Goal: Information Seeking & Learning: Learn about a topic

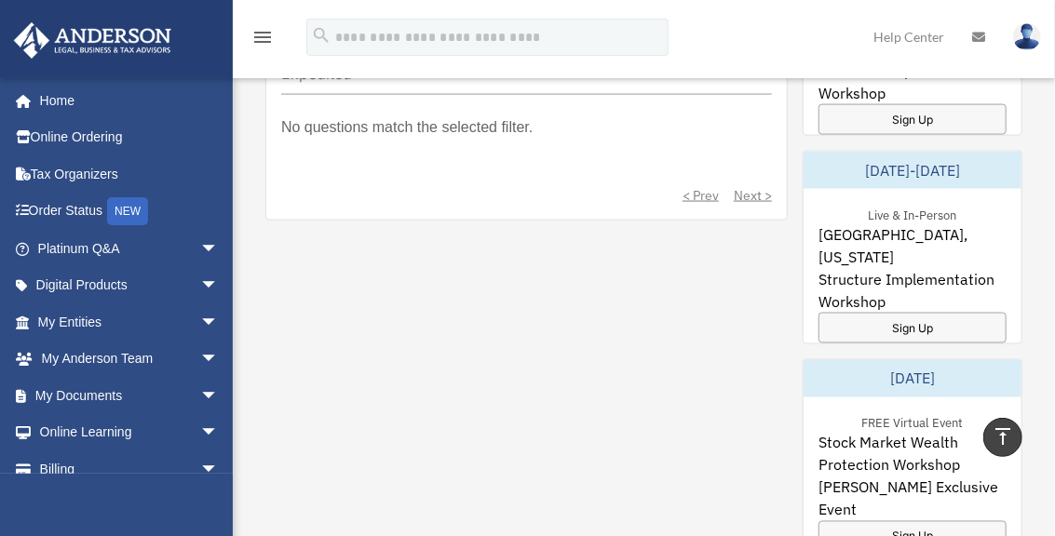
scroll to position [1243, 0]
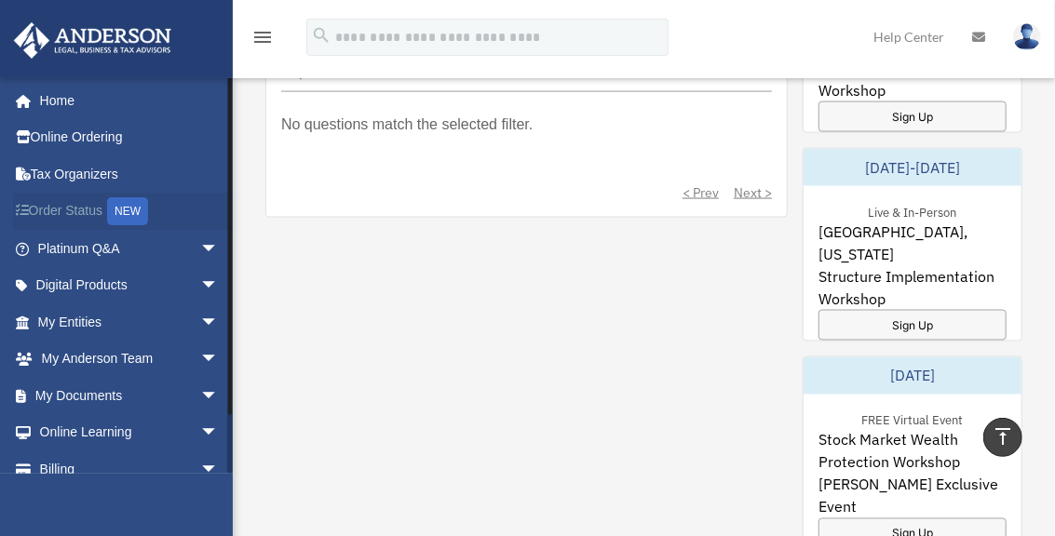
click at [36, 213] on link "Order Status NEW" at bounding box center [130, 212] width 234 height 38
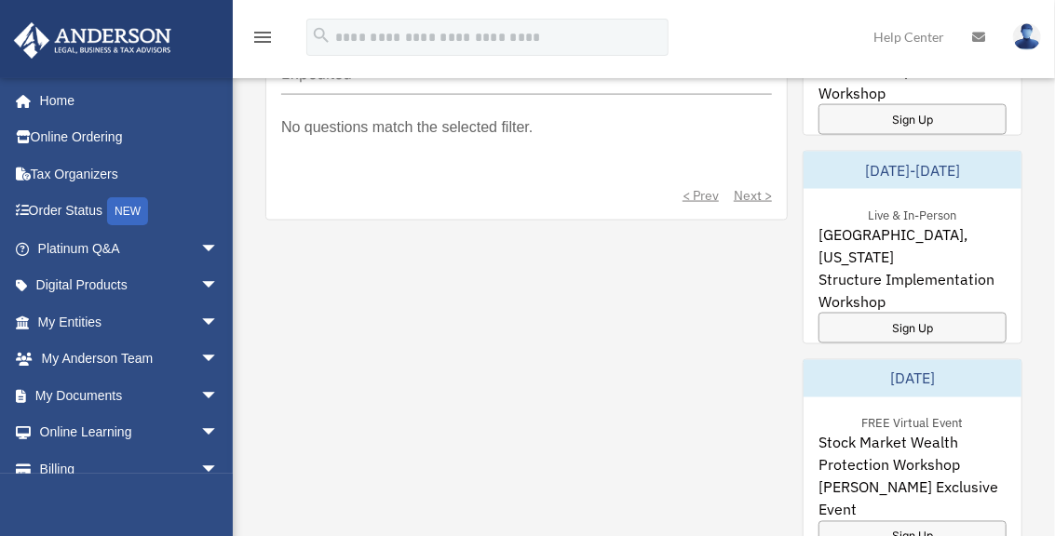
scroll to position [1243, 0]
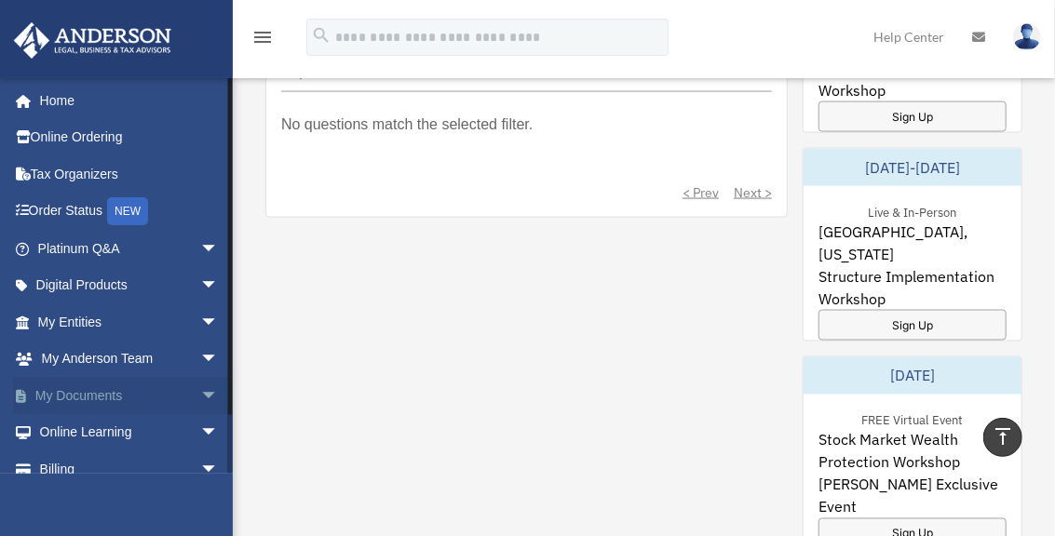
click at [200, 401] on span "arrow_drop_down" at bounding box center [218, 396] width 37 height 38
click at [98, 426] on link "Box" at bounding box center [136, 432] width 221 height 37
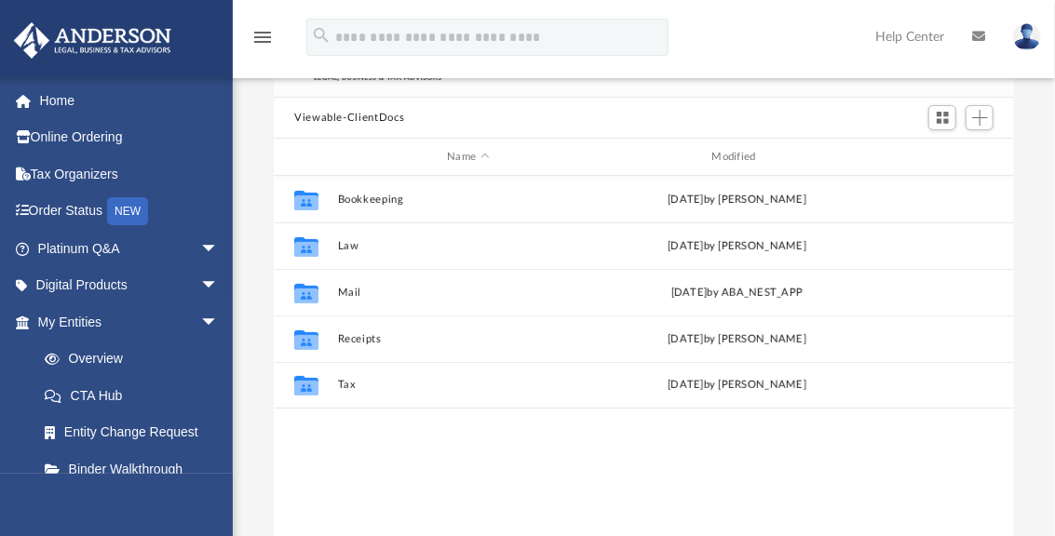
scroll to position [176, 0]
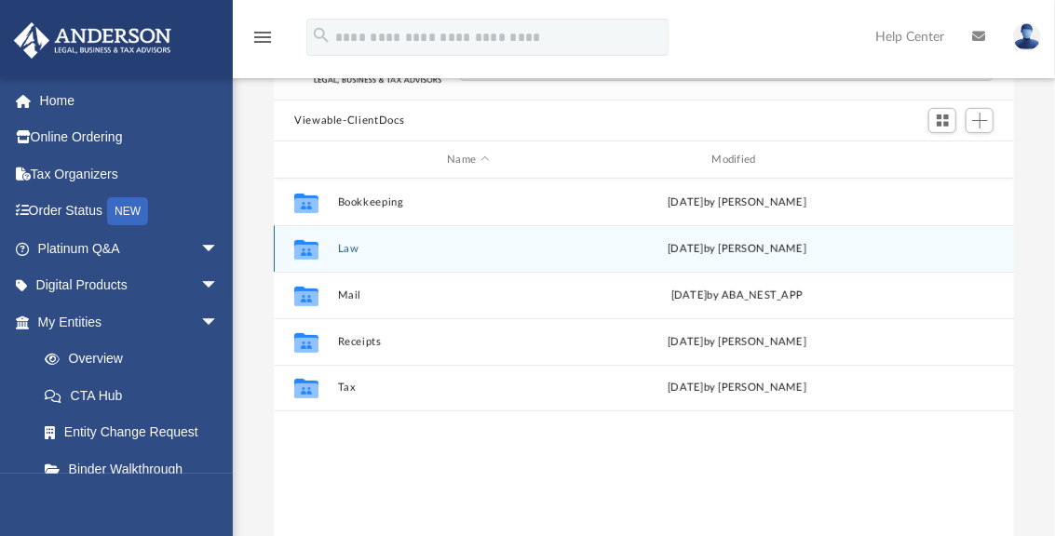
click at [341, 246] on button "Law" at bounding box center [468, 249] width 261 height 12
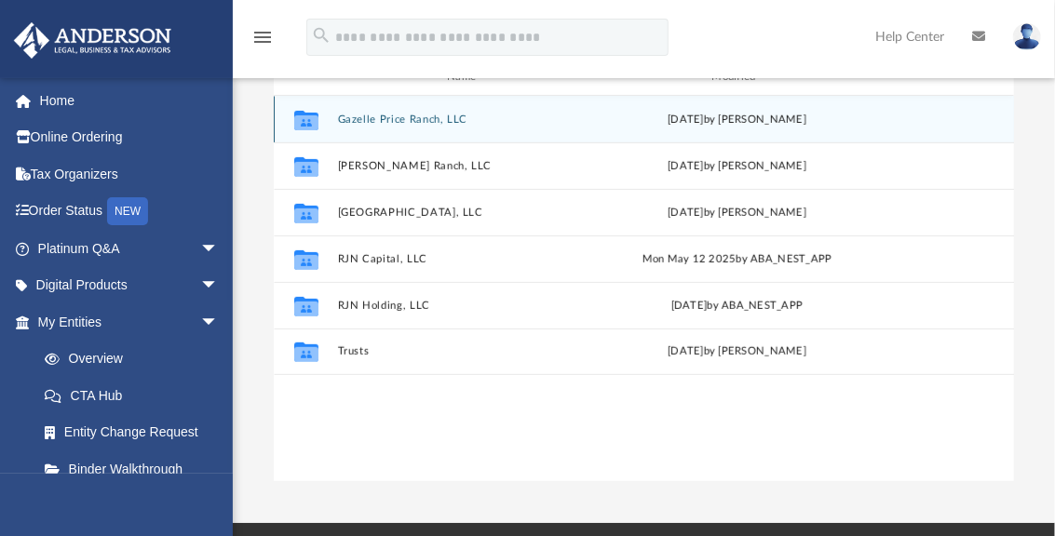
scroll to position [262, 0]
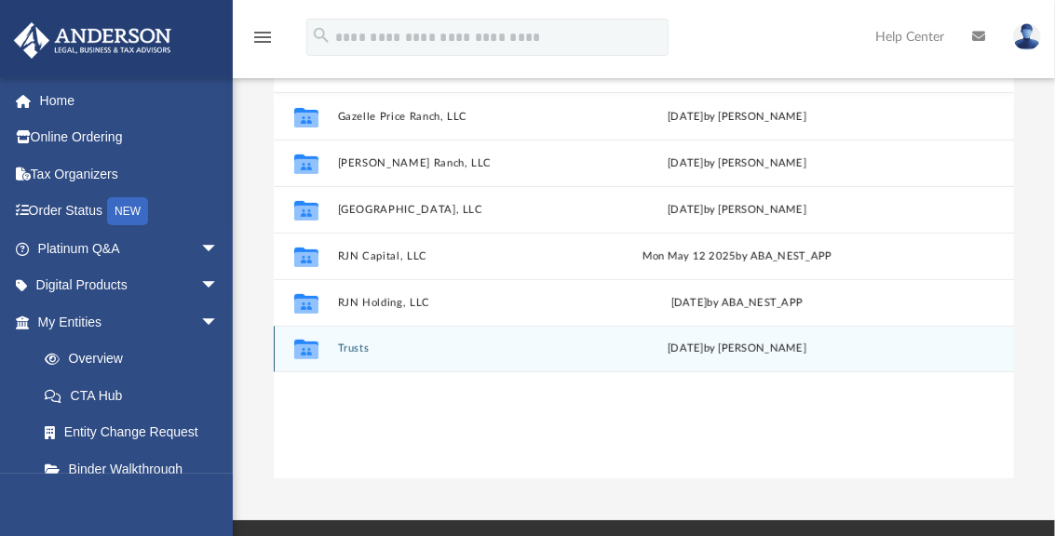
click at [352, 356] on div "Collaborated Folder Trusts Mon Jun 23 2025 by Deniz Tufek" at bounding box center [644, 349] width 740 height 47
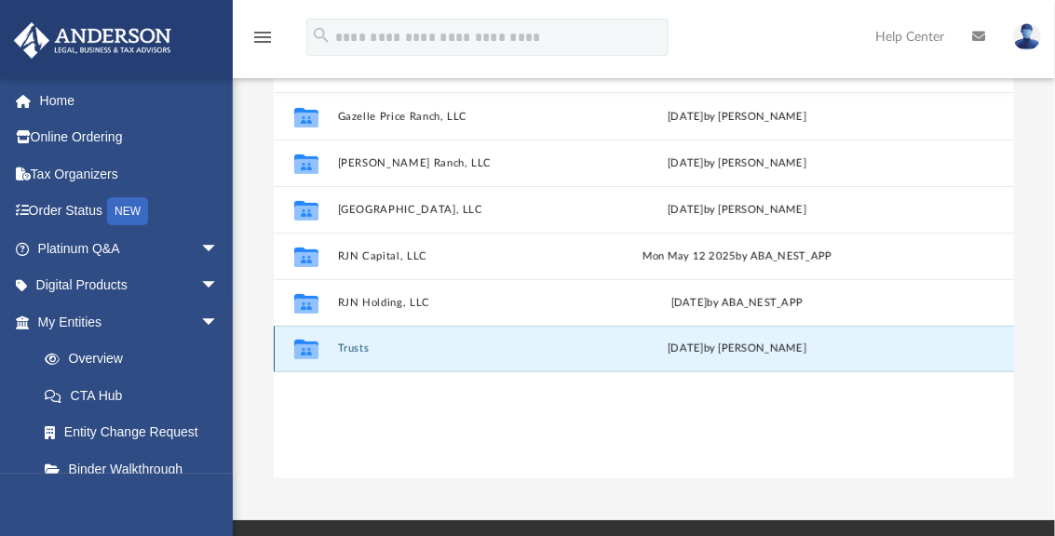
click at [349, 345] on button "Trusts" at bounding box center [468, 349] width 261 height 12
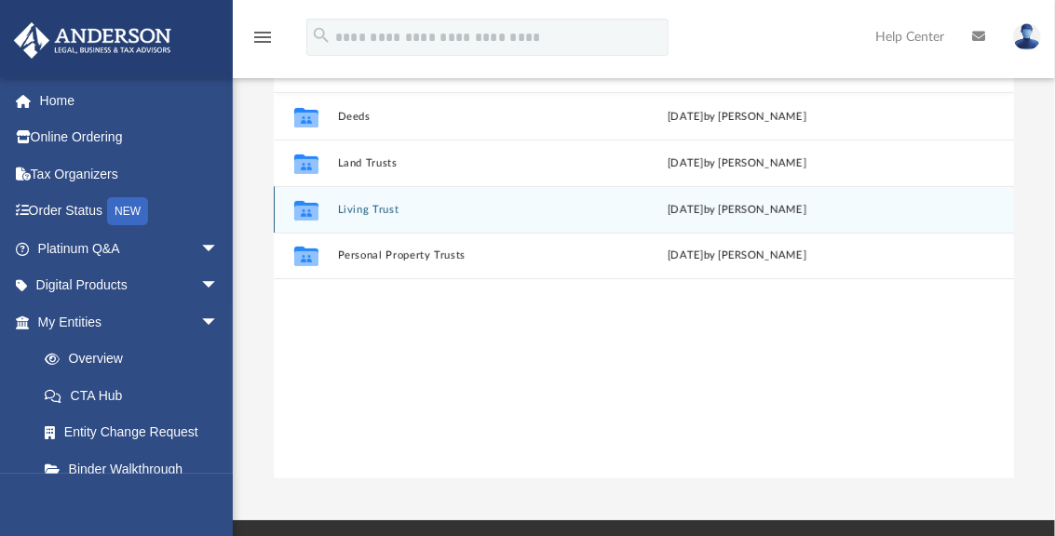
click at [366, 213] on button "Living Trust" at bounding box center [468, 210] width 261 height 12
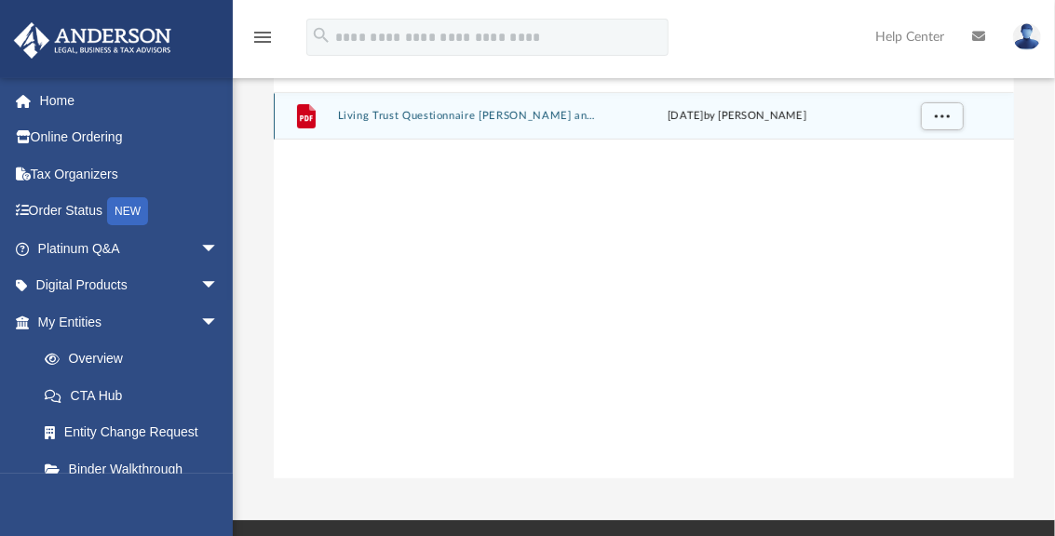
click at [418, 113] on button "Living Trust Questionnaire Ryan and Robert.pdf" at bounding box center [468, 116] width 261 height 12
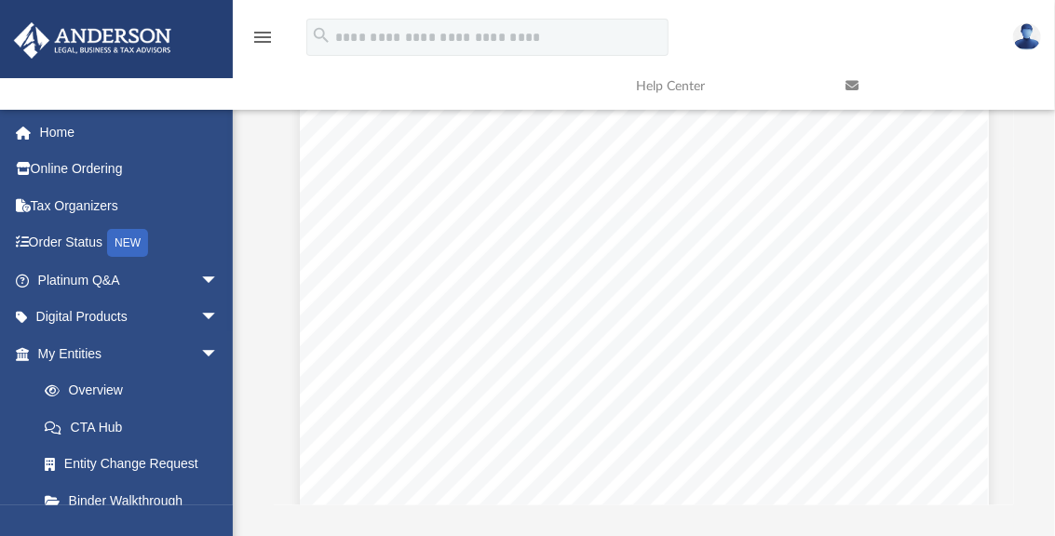
scroll to position [0, 0]
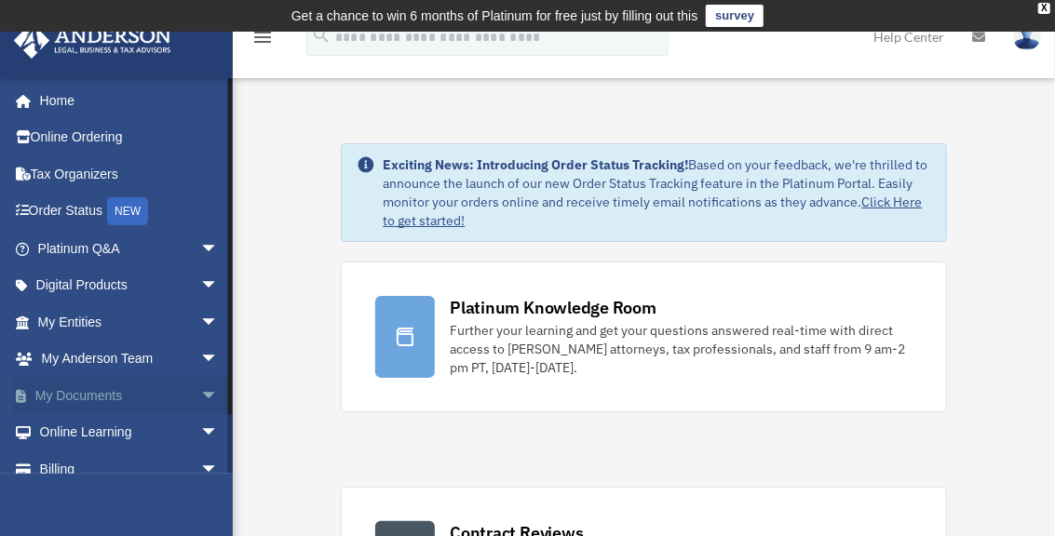
click at [200, 392] on span "arrow_drop_down" at bounding box center [218, 396] width 37 height 38
click at [79, 433] on link "Box" at bounding box center [136, 432] width 221 height 37
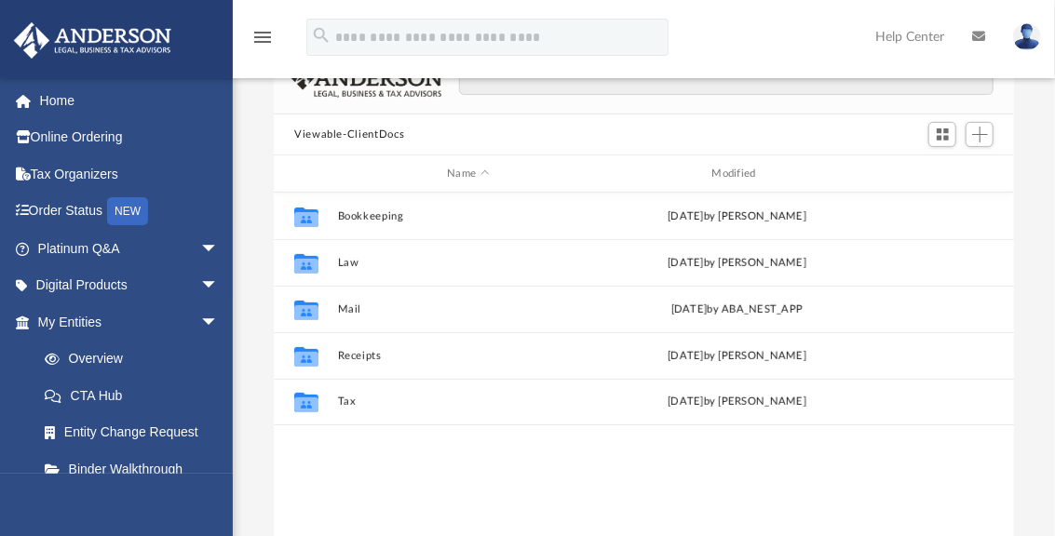
scroll to position [160, 0]
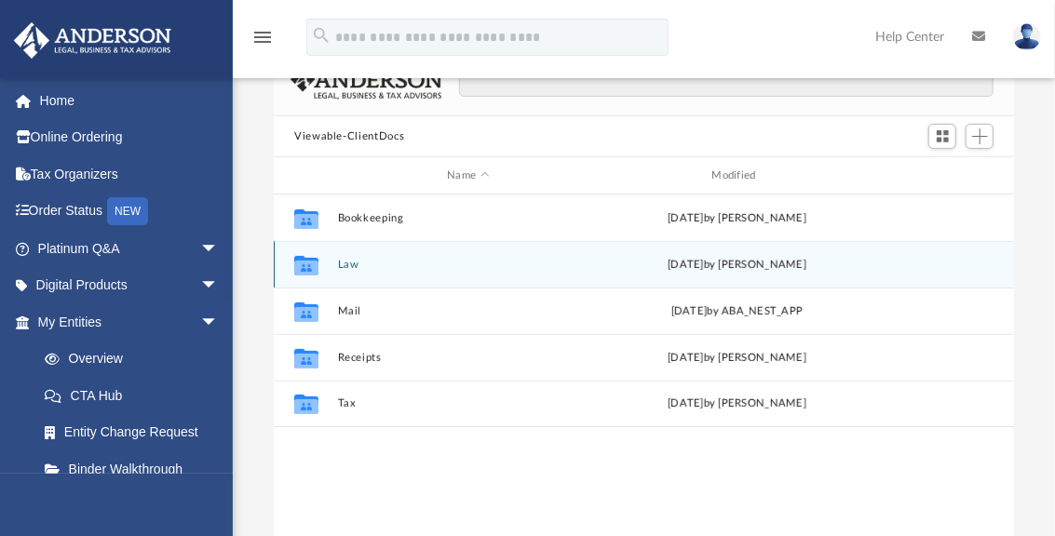
click at [295, 264] on icon "grid" at bounding box center [306, 267] width 24 height 15
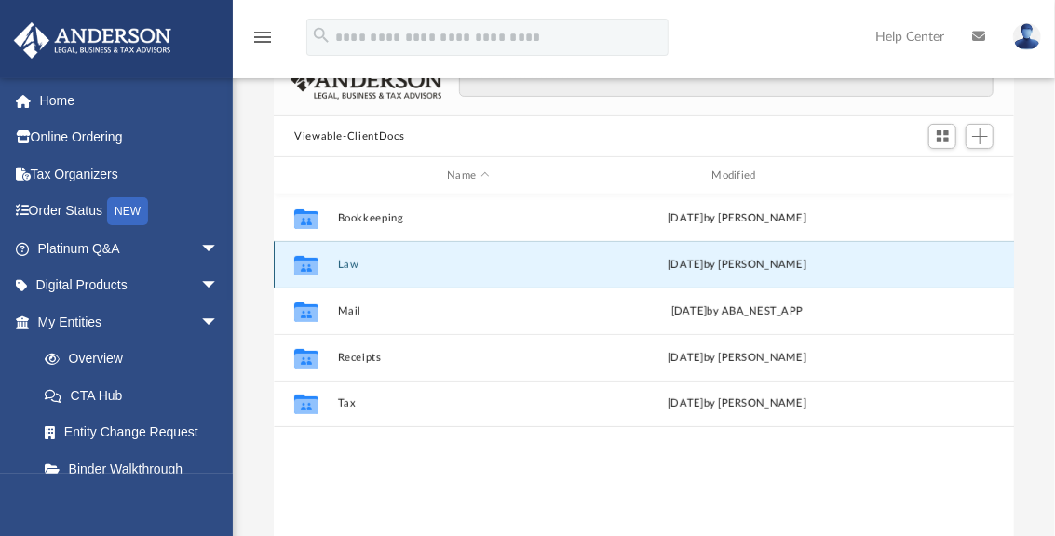
click at [312, 264] on icon "grid" at bounding box center [306, 267] width 24 height 15
click at [357, 264] on button "Law" at bounding box center [468, 265] width 261 height 12
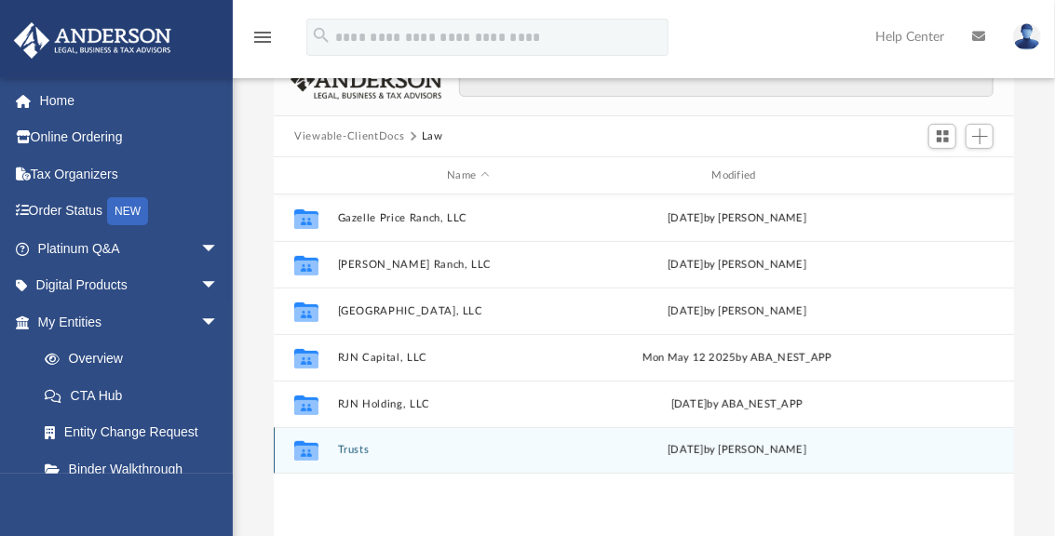
click at [365, 453] on button "Trusts" at bounding box center [468, 450] width 261 height 12
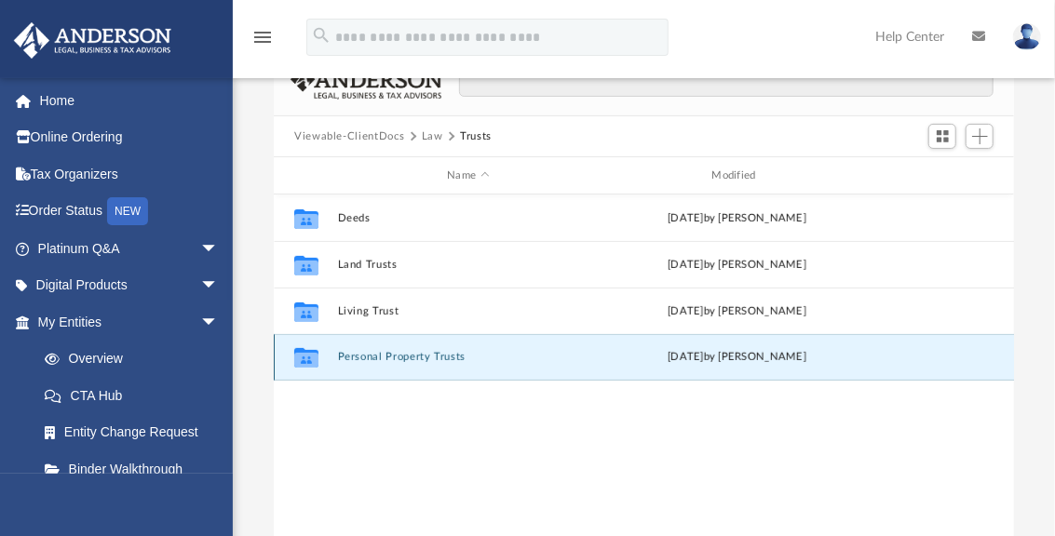
click at [359, 356] on button "Personal Property Trusts" at bounding box center [468, 357] width 261 height 12
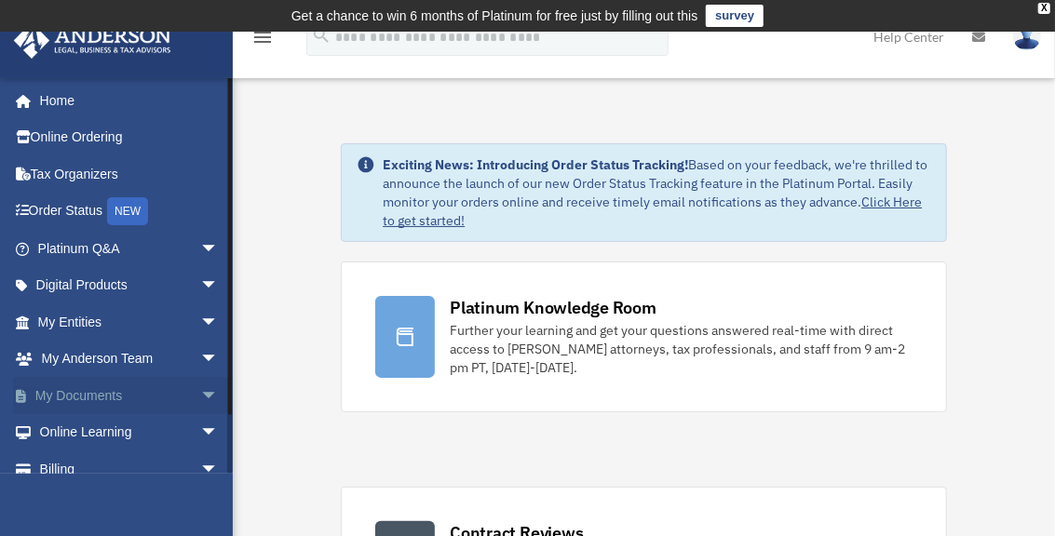
click at [204, 393] on span "arrow_drop_down" at bounding box center [218, 396] width 37 height 38
click at [83, 434] on link "Box" at bounding box center [136, 432] width 221 height 37
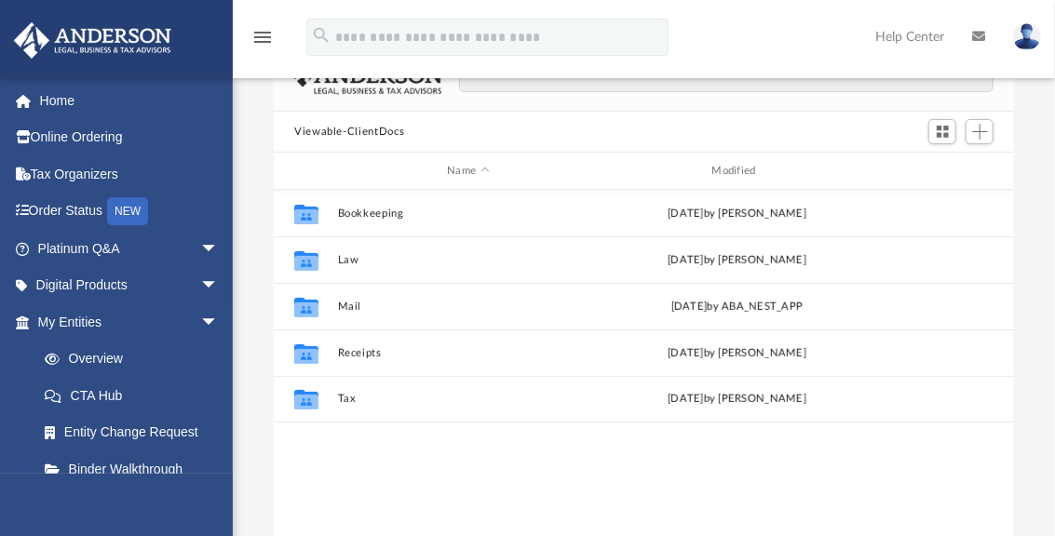
scroll to position [166, 0]
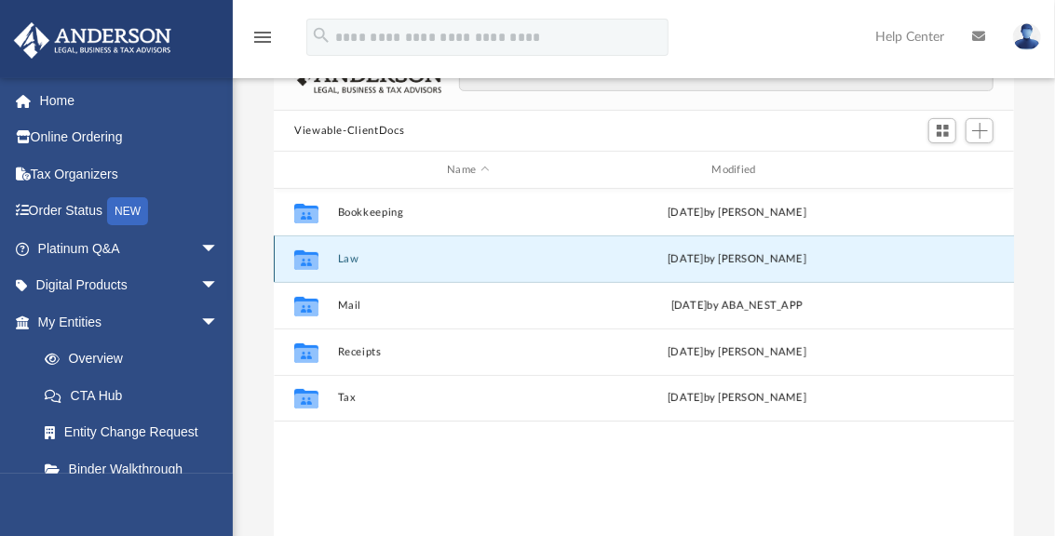
click at [347, 255] on button "Law" at bounding box center [468, 259] width 261 height 12
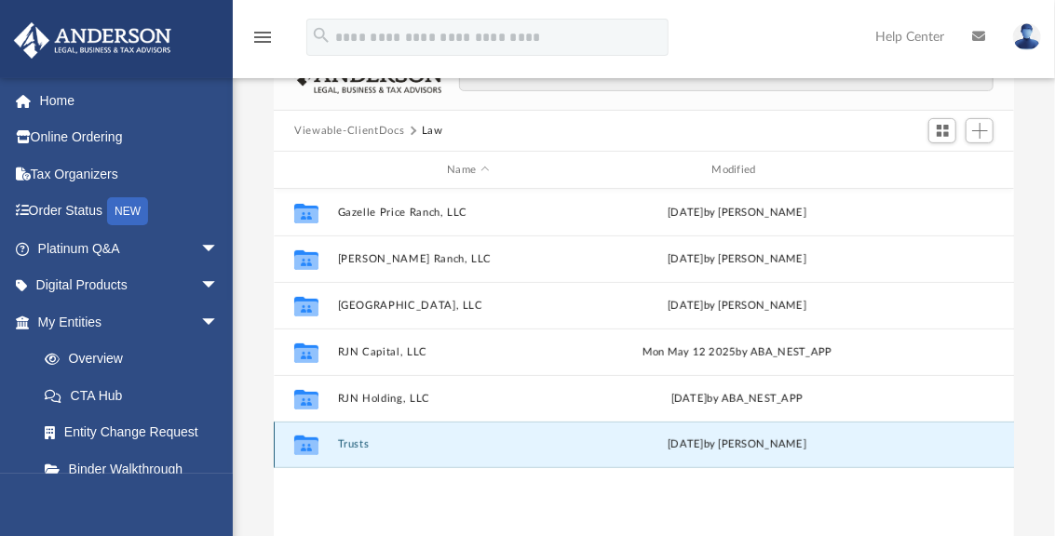
click at [348, 439] on button "Trusts" at bounding box center [468, 445] width 261 height 12
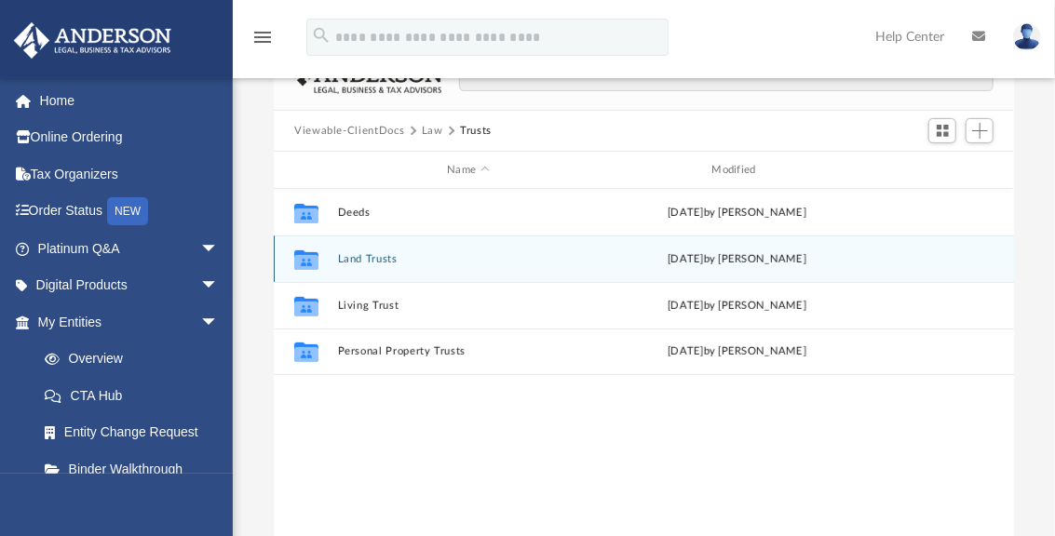
click at [373, 263] on button "Land Trusts" at bounding box center [468, 259] width 261 height 12
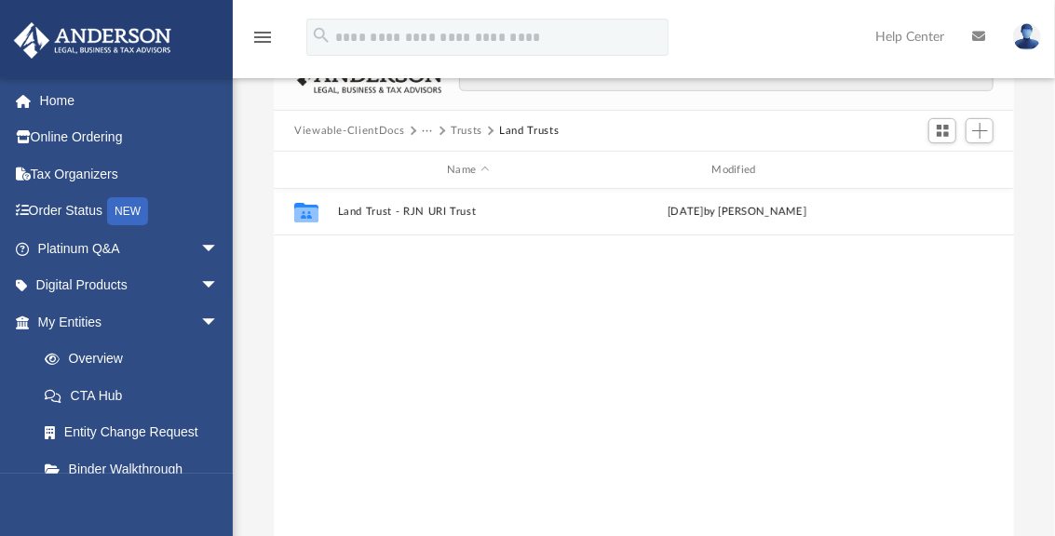
click at [470, 128] on button "Trusts" at bounding box center [467, 131] width 32 height 17
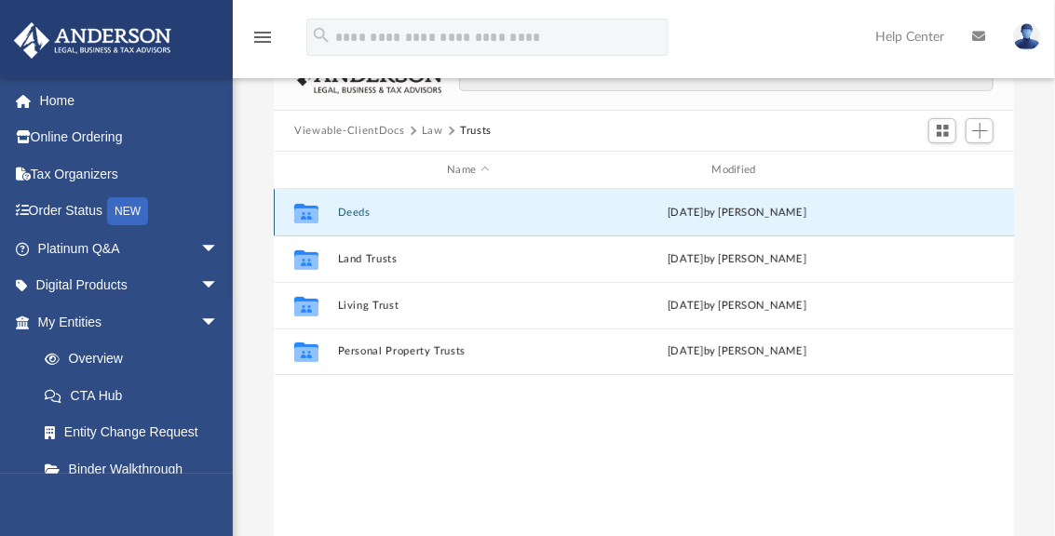
click at [367, 213] on button "Deeds" at bounding box center [468, 213] width 261 height 12
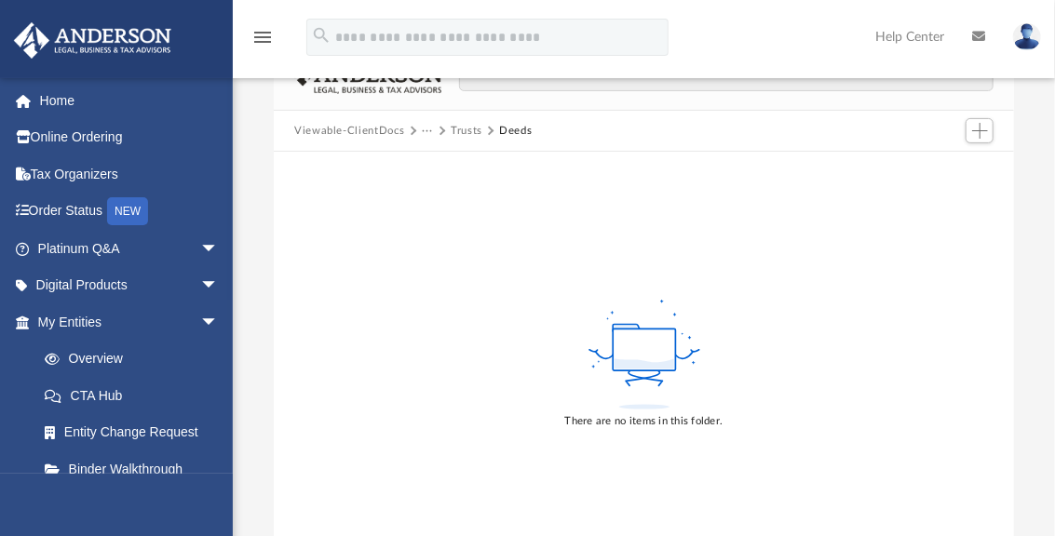
click at [470, 127] on button "Trusts" at bounding box center [467, 131] width 32 height 17
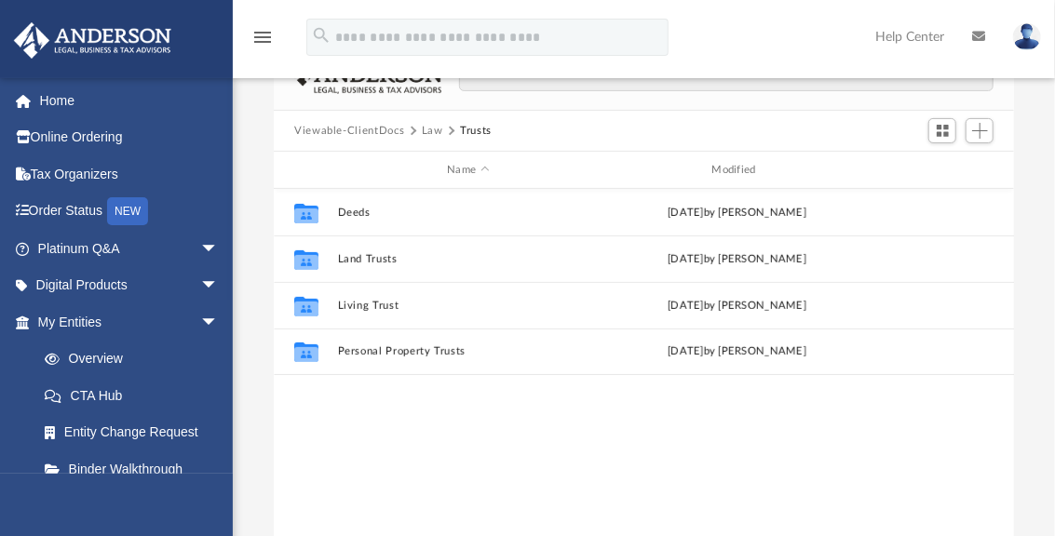
scroll to position [409, 725]
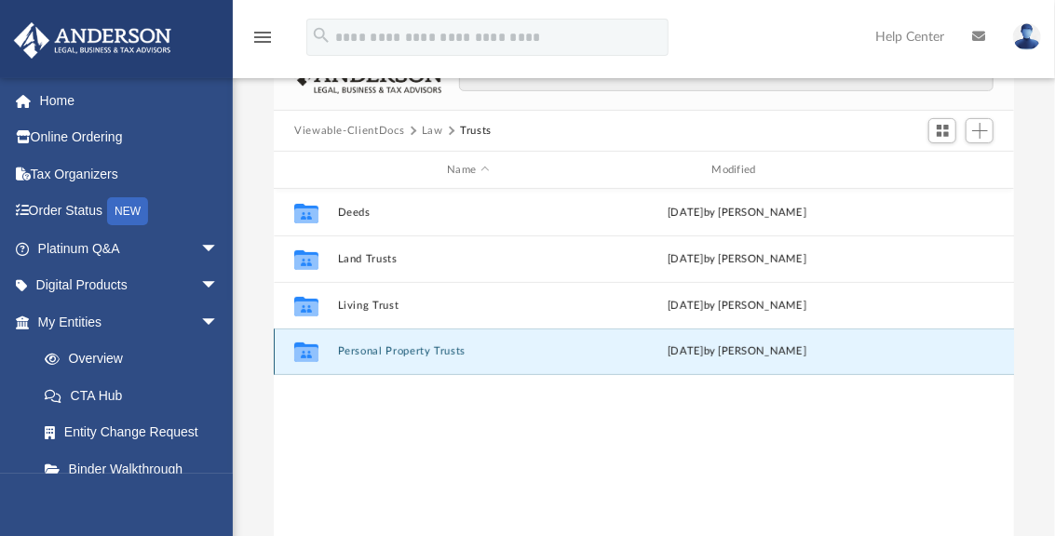
click at [386, 353] on button "Personal Property Trusts" at bounding box center [468, 351] width 261 height 12
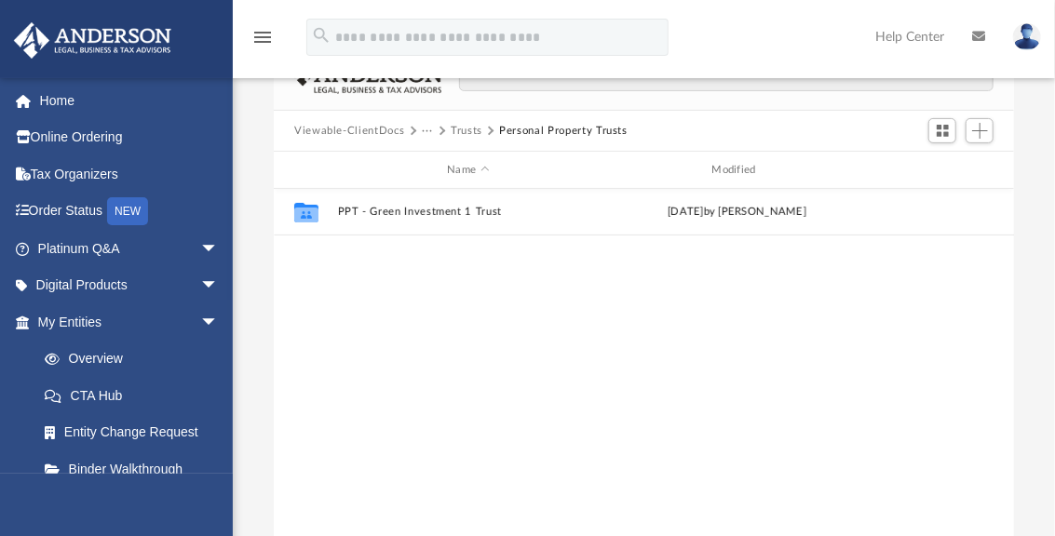
click at [466, 131] on button "Trusts" at bounding box center [467, 131] width 32 height 17
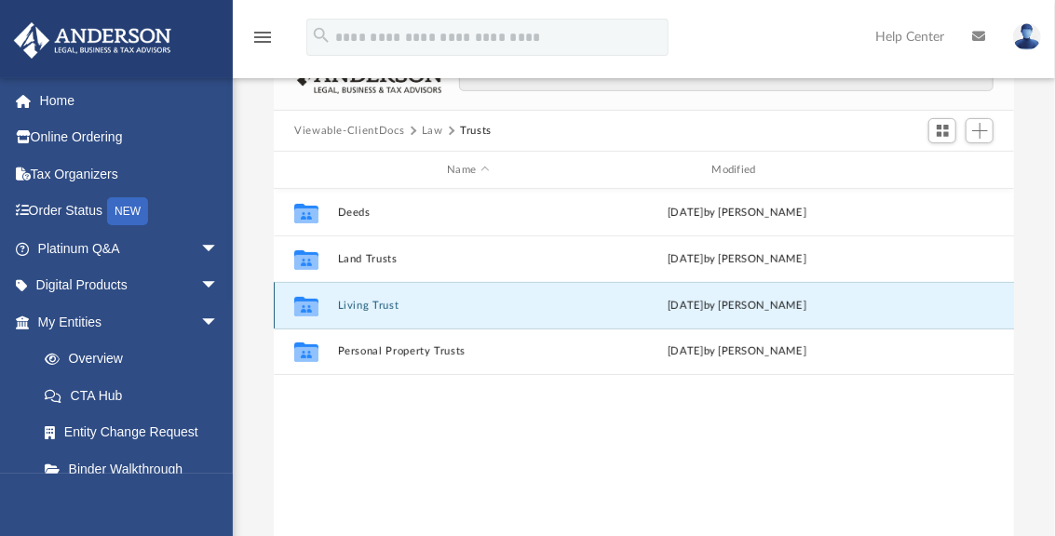
click at [374, 308] on button "Living Trust" at bounding box center [468, 306] width 261 height 12
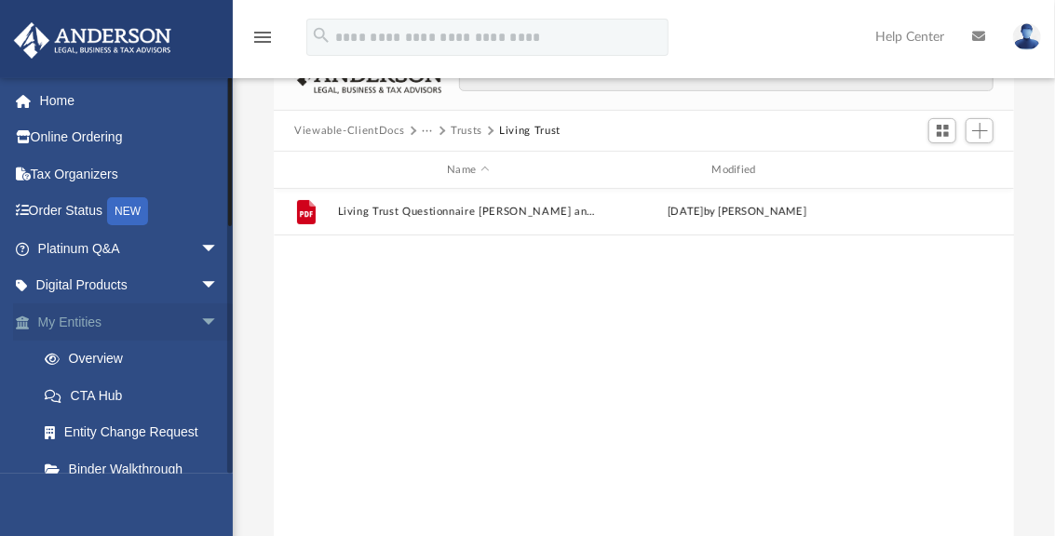
click at [200, 317] on span "arrow_drop_down" at bounding box center [218, 323] width 37 height 38
click at [200, 317] on span "arrow_drop_up" at bounding box center [218, 323] width 37 height 38
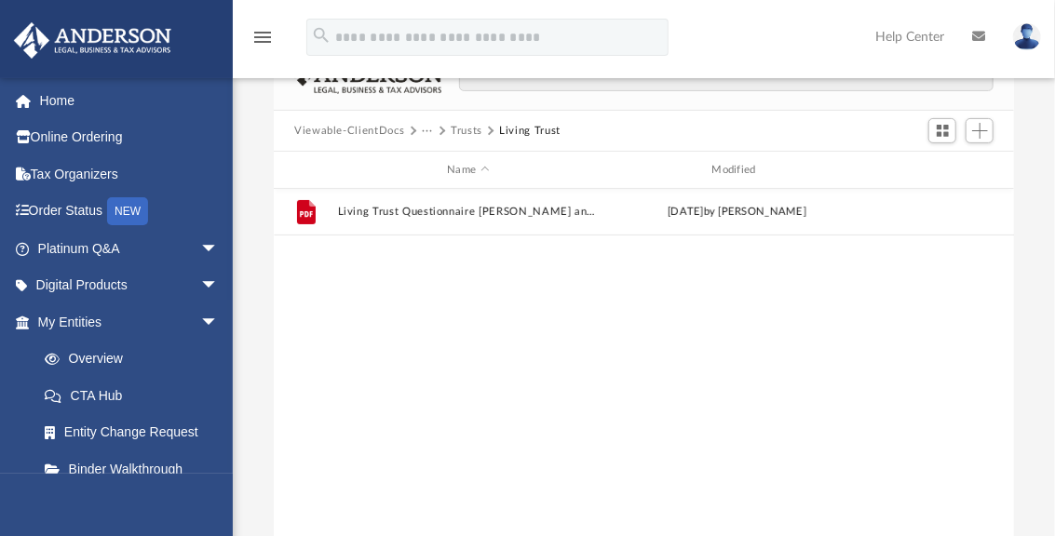
click at [387, 127] on button "Viewable-ClientDocs" at bounding box center [349, 131] width 110 height 17
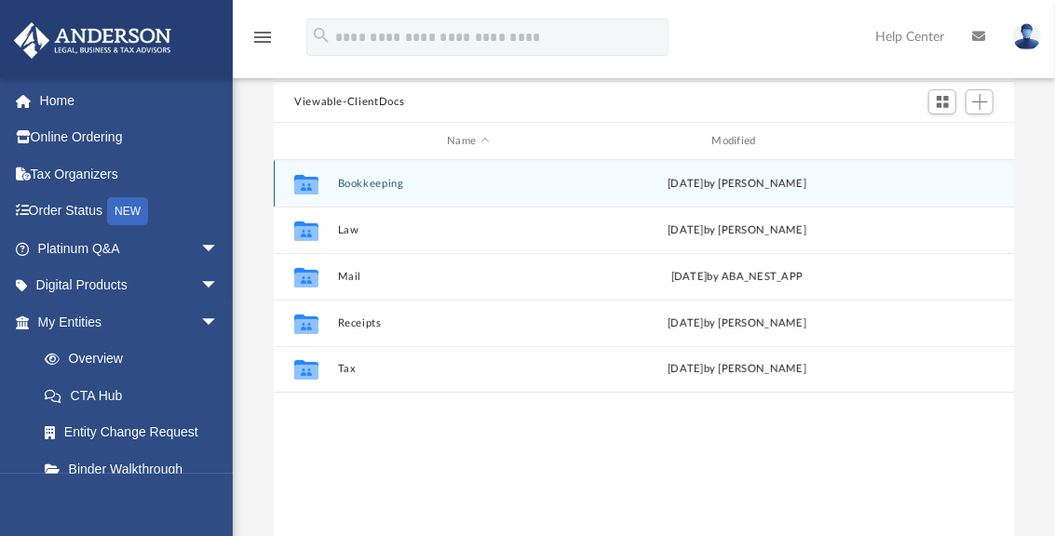
scroll to position [198, 0]
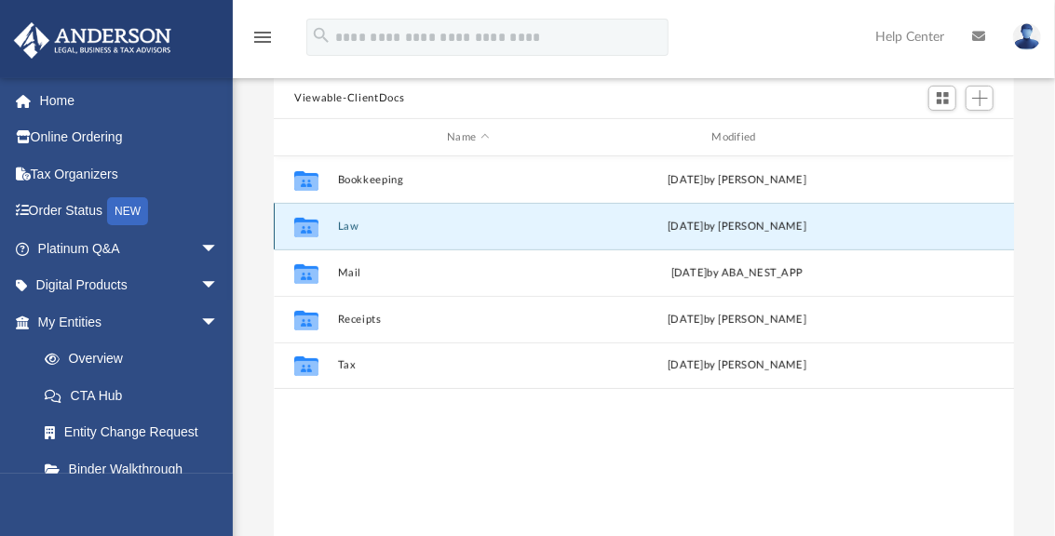
click at [358, 221] on button "Law" at bounding box center [468, 227] width 261 height 12
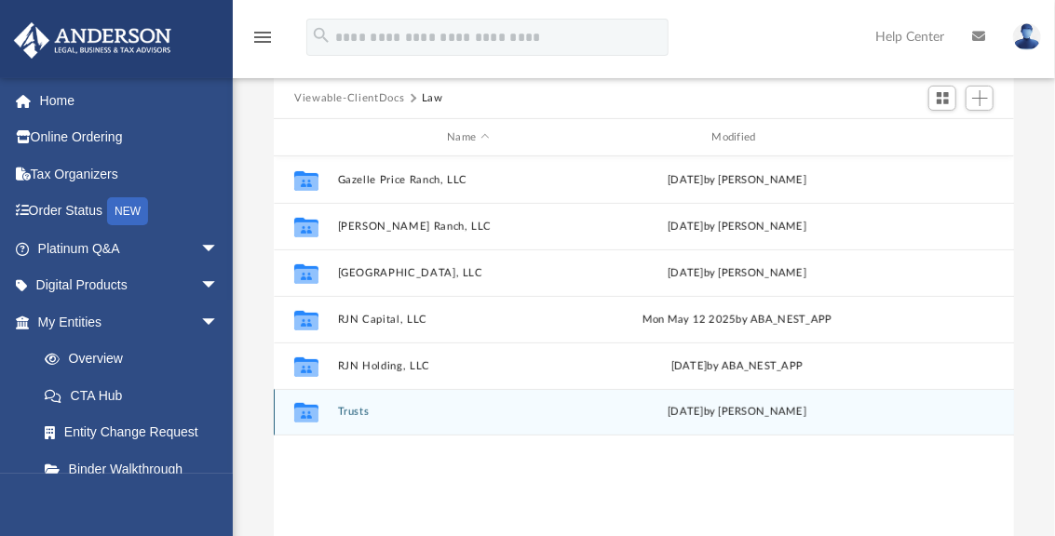
click at [371, 412] on button "Trusts" at bounding box center [468, 412] width 261 height 12
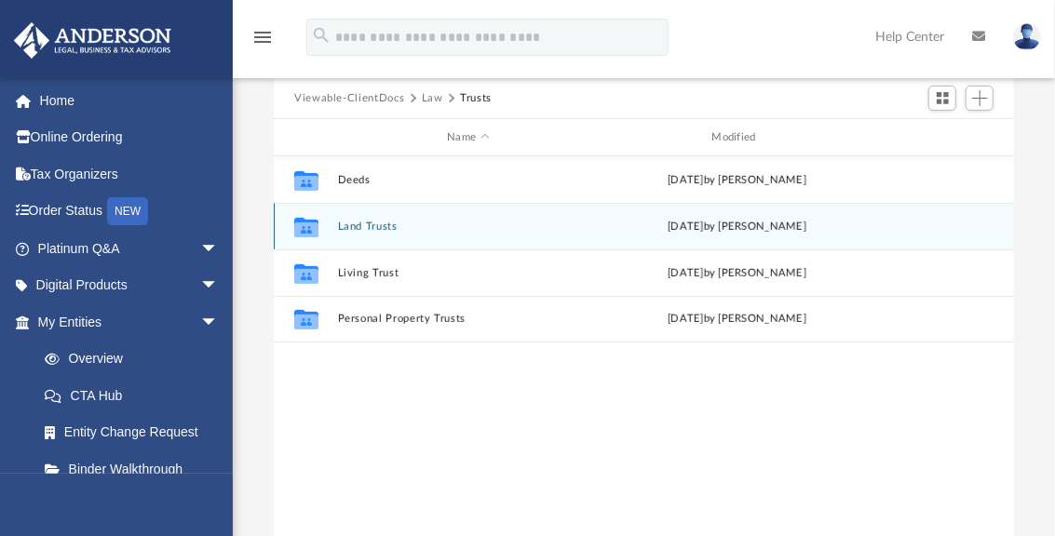
click at [375, 230] on button "Land Trusts" at bounding box center [468, 227] width 261 height 12
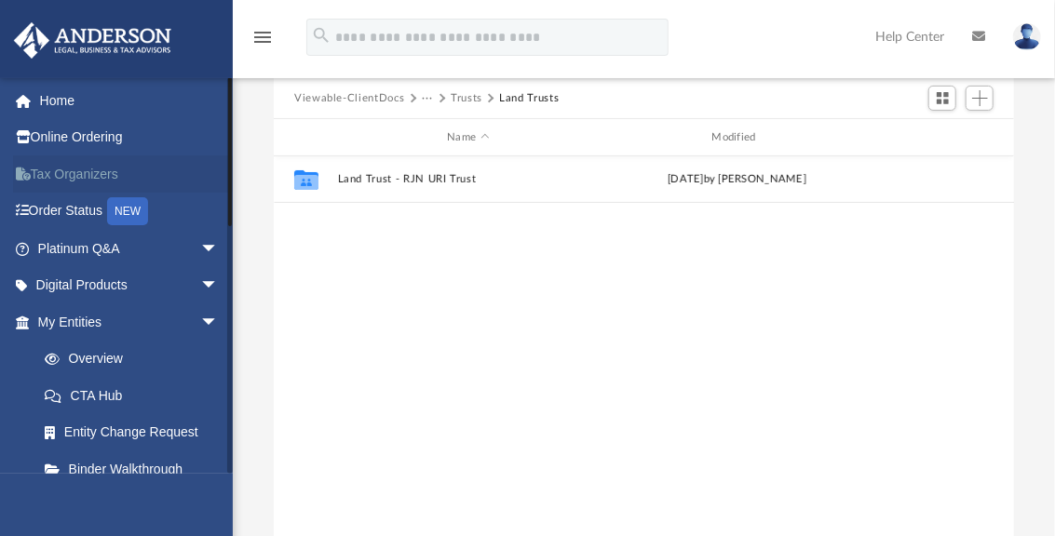
click at [61, 169] on link "Tax Organizers" at bounding box center [130, 173] width 234 height 37
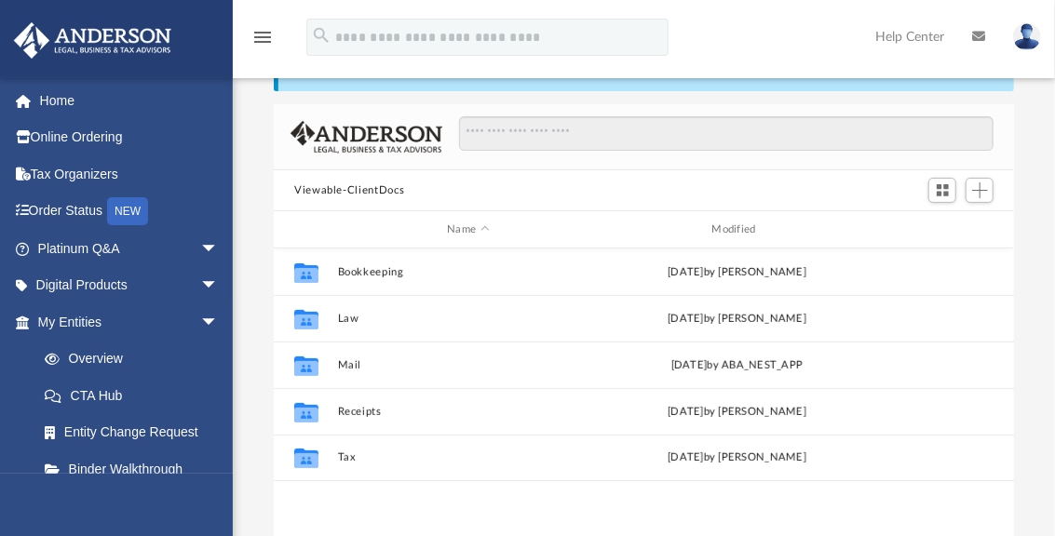
scroll to position [105, 0]
